Goal: Share content

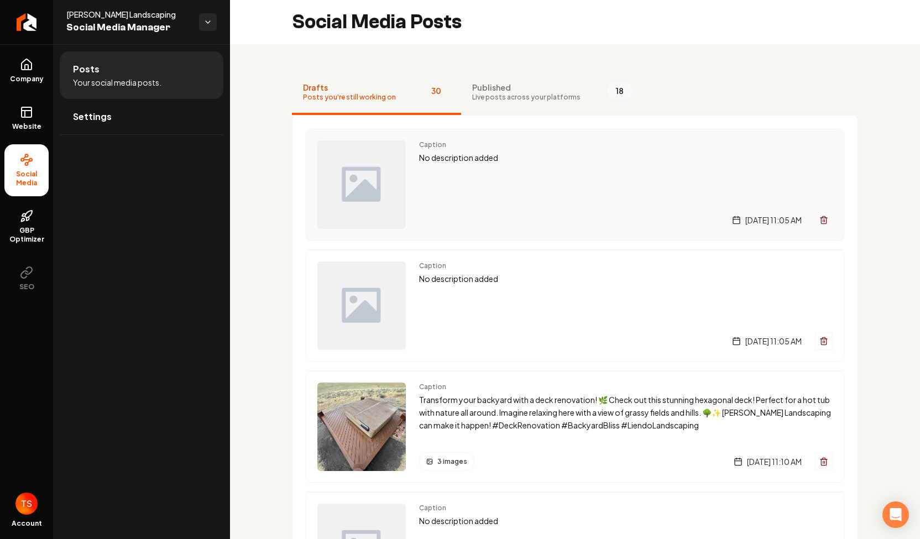
click at [414, 200] on div "Caption No description added [DATE] 11:05 AM" at bounding box center [575, 185] width 538 height 112
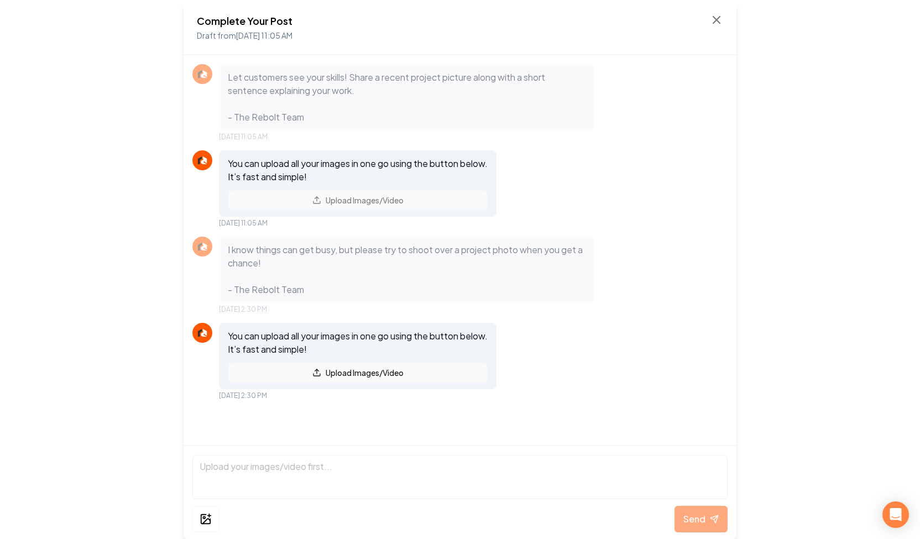
click at [369, 374] on button "Upload Images/Video" at bounding box center [358, 373] width 260 height 20
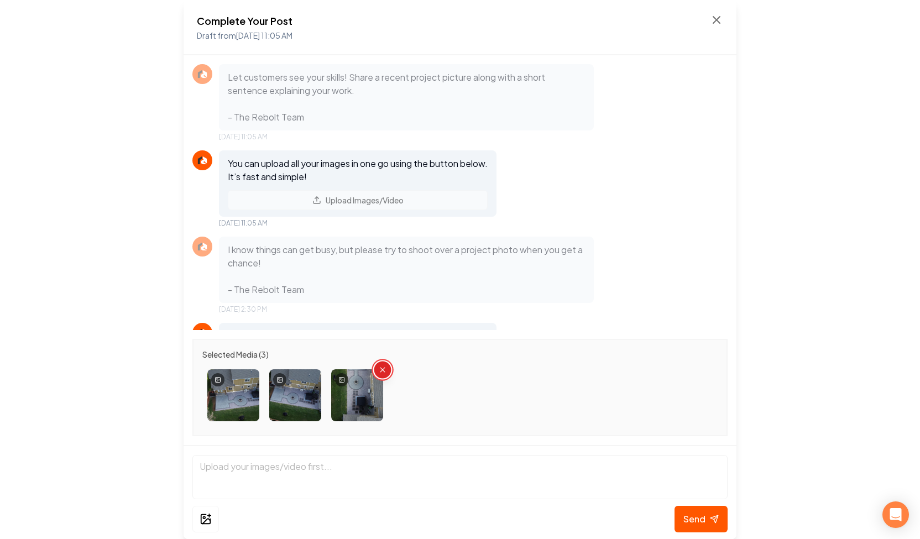
click at [381, 368] on icon "Remove image" at bounding box center [382, 369] width 8 height 8
click at [204, 515] on icon at bounding box center [205, 519] width 9 height 9
click at [712, 513] on button "Send" at bounding box center [700, 519] width 53 height 27
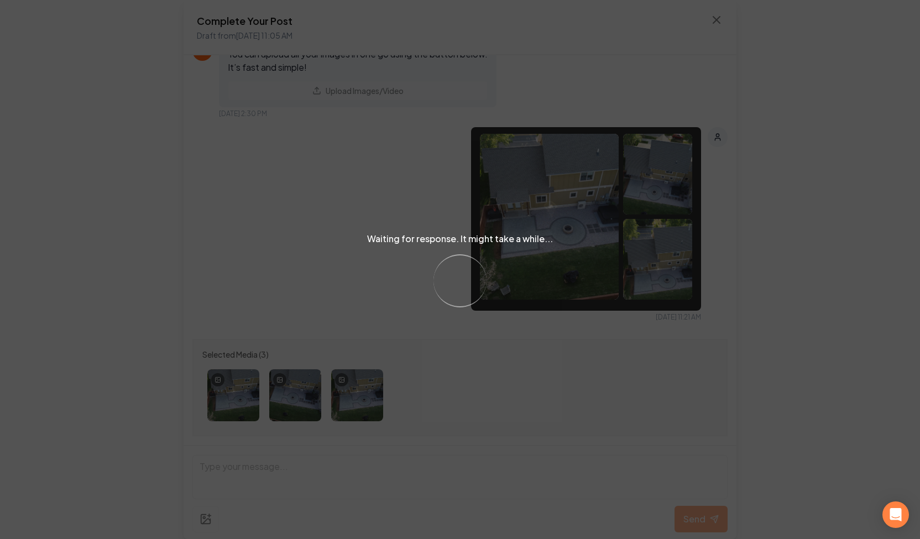
scroll to position [227, 0]
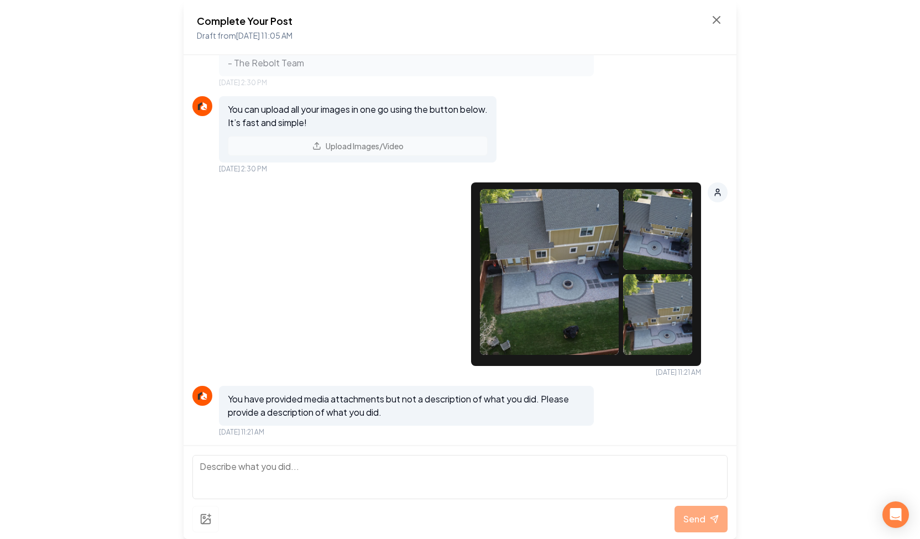
click at [420, 471] on textarea at bounding box center [459, 477] width 535 height 44
type textarea "H"
type textarea "[PERSON_NAME] [PERSON_NAME] Paver Patio, fire place, and hot tub installation i…"
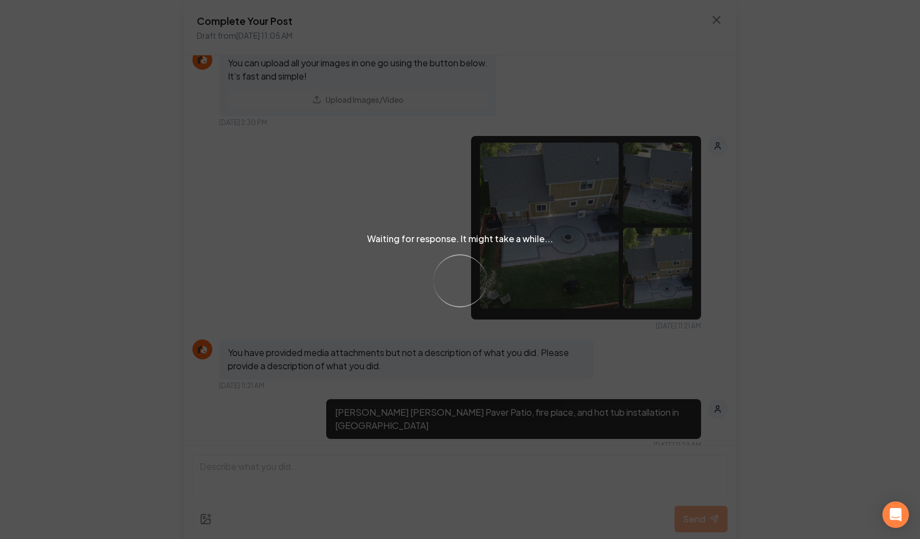
scroll to position [372, 0]
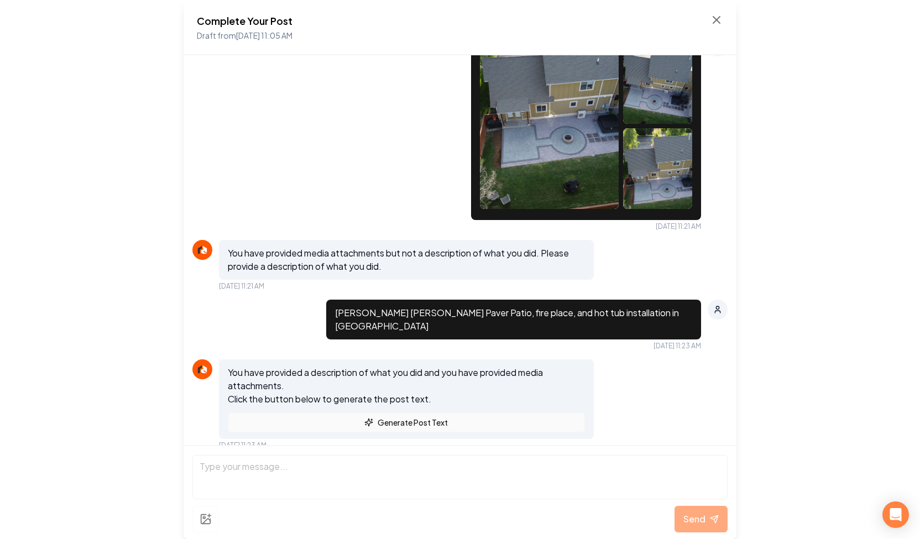
click at [310, 412] on button "Generate Post Text" at bounding box center [406, 422] width 357 height 20
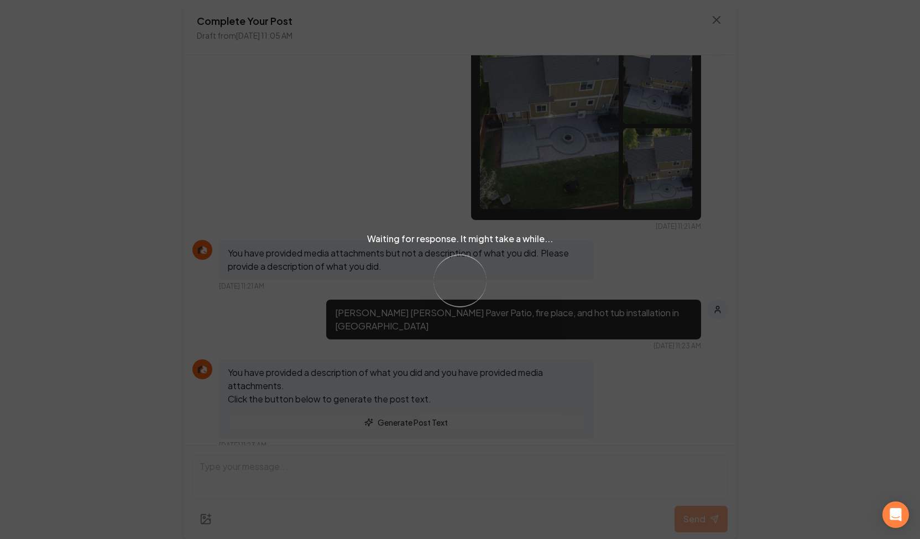
scroll to position [605, 0]
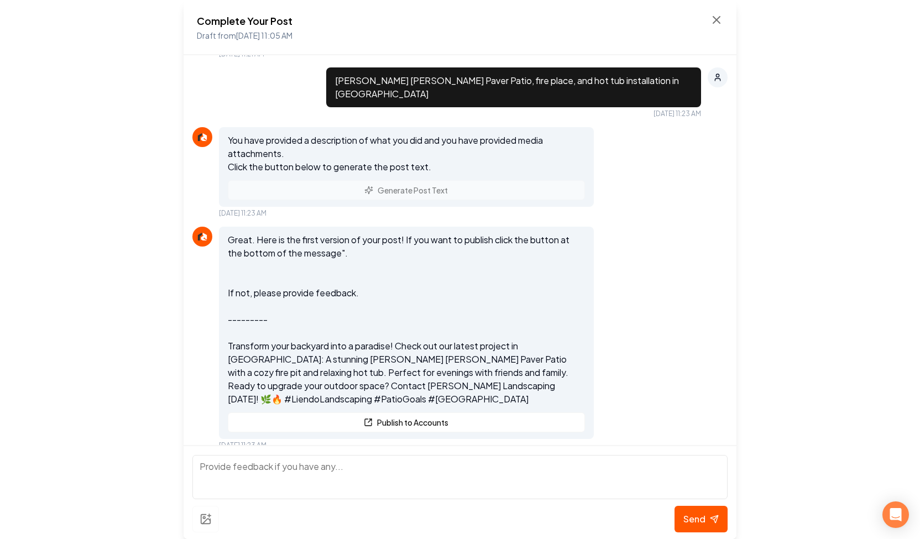
click at [338, 335] on p "Great. Here is the first version of your post! If you want to publish click the…" at bounding box center [406, 319] width 357 height 172
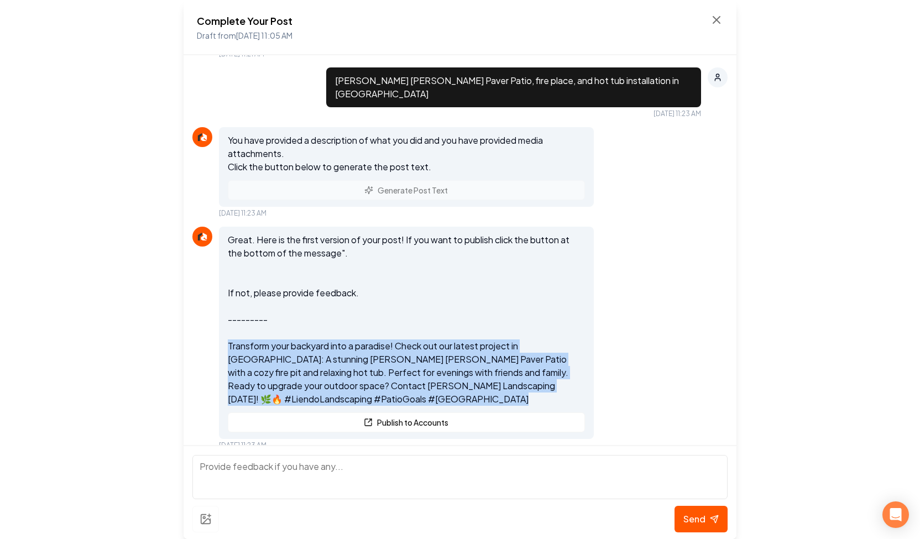
click at [338, 335] on p "Great. Here is the first version of your post! If you want to publish click the…" at bounding box center [406, 319] width 357 height 172
click at [525, 360] on p "Great. Here is the first version of your post! If you want to publish click the…" at bounding box center [406, 319] width 357 height 172
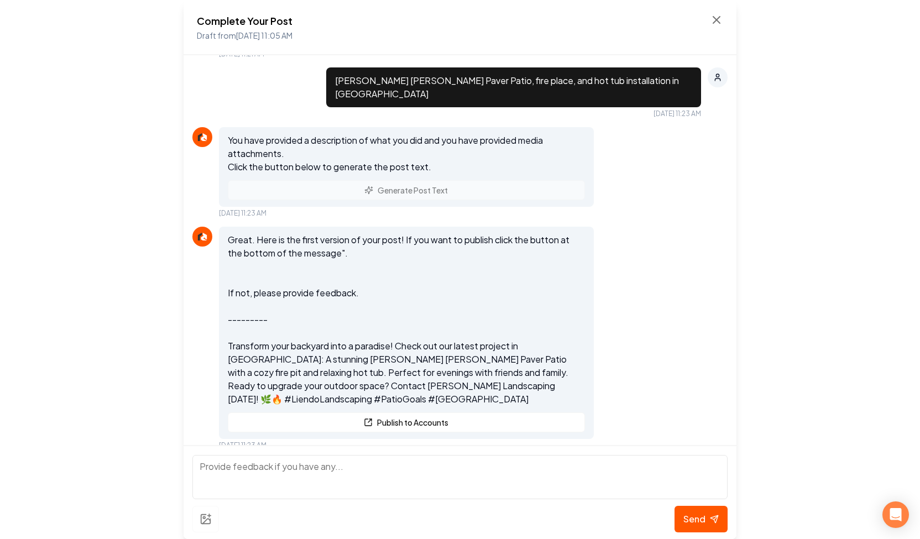
click at [443, 370] on p "Great. Here is the first version of your post! If you want to publish click the…" at bounding box center [406, 319] width 357 height 172
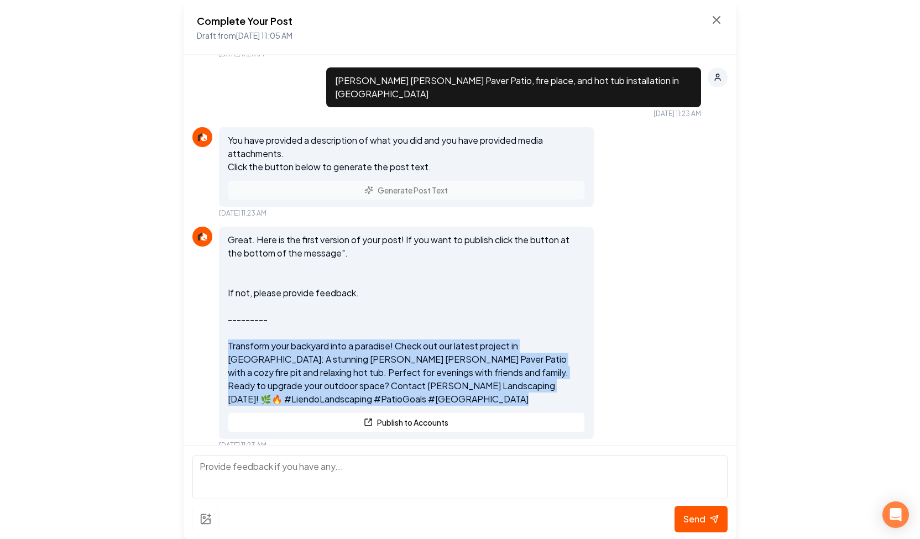
click at [443, 370] on p "Great. Here is the first version of your post! If you want to publish click the…" at bounding box center [406, 319] width 357 height 172
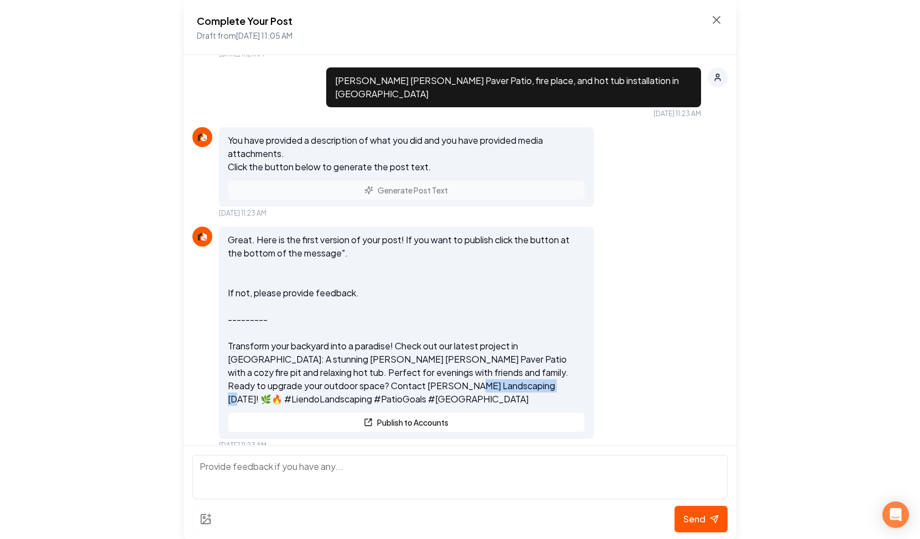
click at [443, 370] on p "Great. Here is the first version of your post! If you want to publish click the…" at bounding box center [406, 319] width 357 height 172
click at [440, 412] on button "Publish to Accounts" at bounding box center [406, 422] width 357 height 20
